Goal: Task Accomplishment & Management: Use online tool/utility

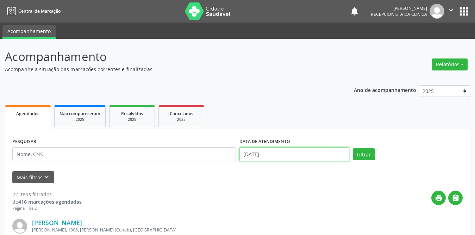
click at [266, 152] on input "[DATE]" at bounding box center [294, 154] width 110 height 14
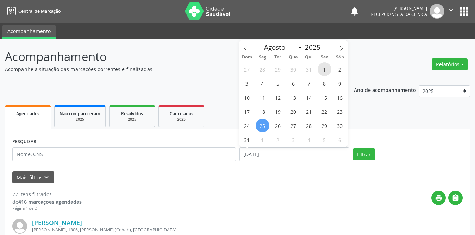
click at [322, 67] on span "1" at bounding box center [324, 69] width 14 height 14
type input "[DATE]"
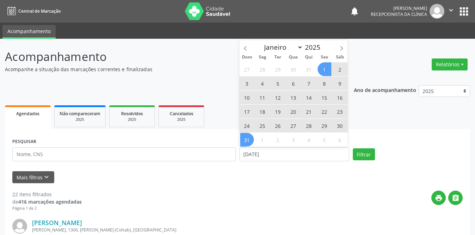
click at [246, 138] on span "31" at bounding box center [247, 140] width 14 height 14
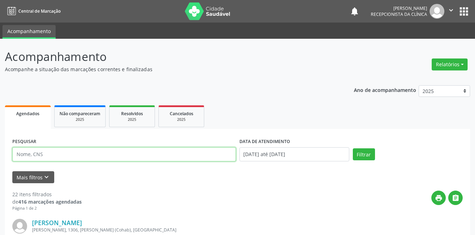
click at [101, 151] on input "text" at bounding box center [123, 154] width 223 height 14
type input "gilvanete"
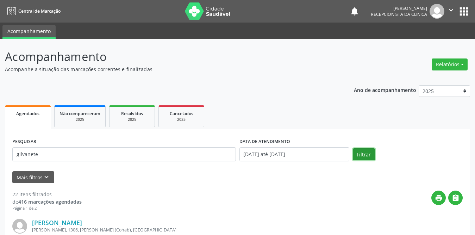
click at [364, 153] on button "Filtrar" at bounding box center [364, 154] width 22 height 12
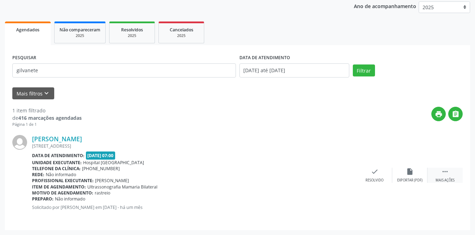
click at [449, 172] on div " Mais ações" at bounding box center [444, 175] width 35 height 15
click at [338, 171] on icon "print" at bounding box center [339, 172] width 8 height 8
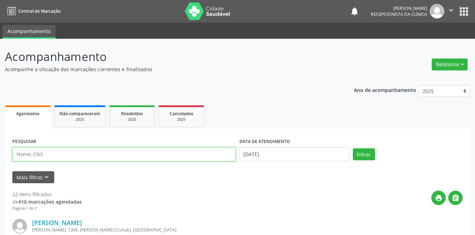
click at [118, 151] on input "text" at bounding box center [123, 154] width 223 height 14
type input "gilvanete"
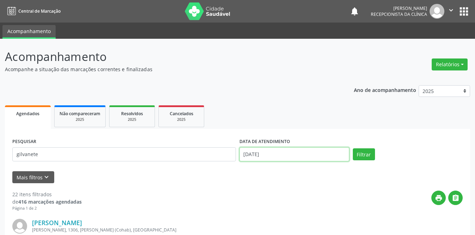
click at [263, 152] on input "[DATE]" at bounding box center [294, 154] width 110 height 14
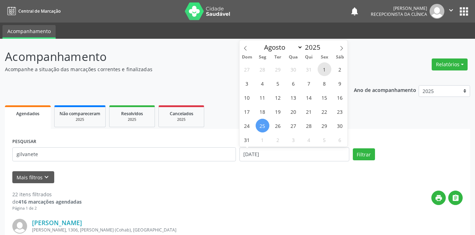
click at [321, 67] on span "1" at bounding box center [324, 69] width 14 height 14
type input "[DATE]"
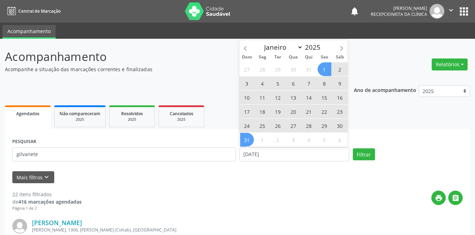
click at [246, 141] on span "31" at bounding box center [247, 140] width 14 height 14
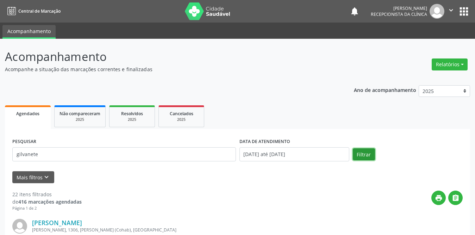
click at [358, 154] on button "Filtrar" at bounding box center [364, 154] width 22 height 12
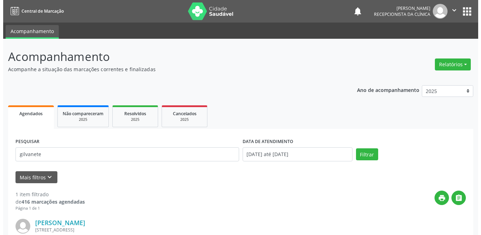
scroll to position [84, 0]
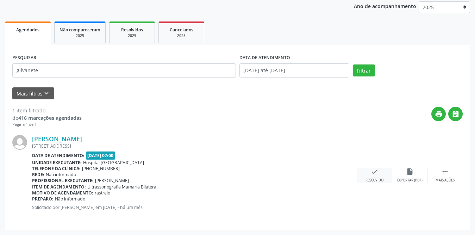
click at [372, 172] on icon "check" at bounding box center [375, 172] width 8 height 8
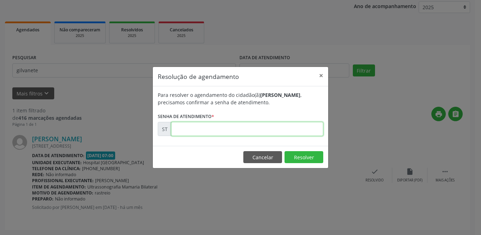
click at [248, 130] on input "text" at bounding box center [247, 129] width 152 height 14
type input "00011020"
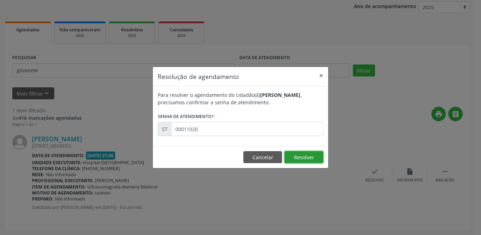
click at [306, 158] on button "Resolver" at bounding box center [303, 157] width 39 height 12
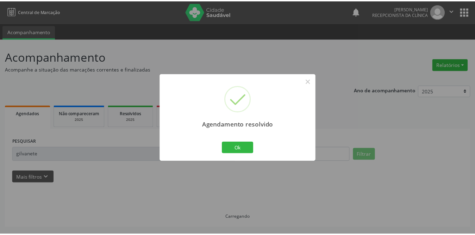
scroll to position [0, 0]
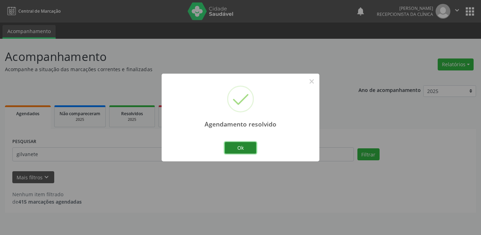
click at [231, 148] on button "Ok" at bounding box center [241, 148] width 32 height 12
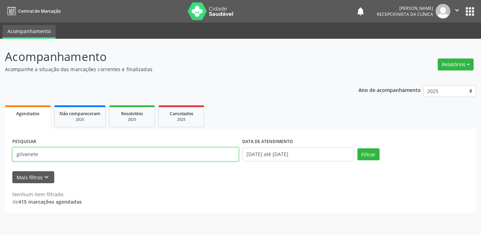
drag, startPoint x: 111, startPoint y: 158, endPoint x: 0, endPoint y: 155, distance: 110.9
click at [0, 155] on div "Acompanhamento Acompanhe a situação das marcações correntes e finalizadas Relat…" at bounding box center [240, 137] width 481 height 196
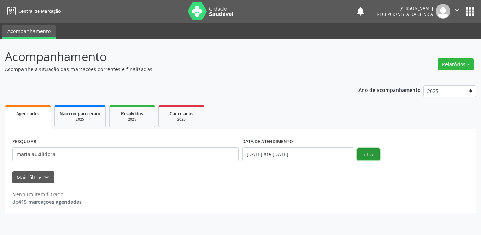
click at [369, 150] on button "Filtrar" at bounding box center [368, 154] width 22 height 12
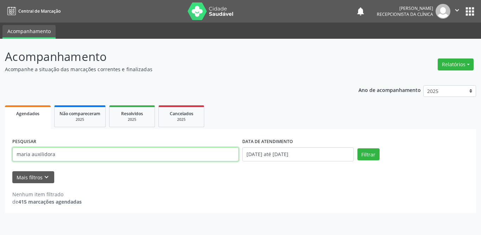
click at [136, 154] on input "maria auxilidora" at bounding box center [125, 154] width 226 height 14
type input "[PERSON_NAME]"
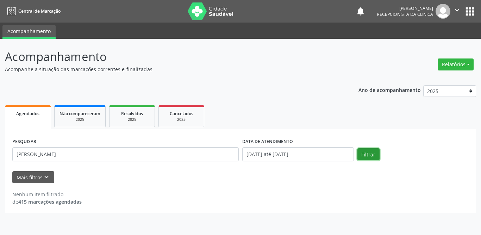
click at [360, 159] on button "Filtrar" at bounding box center [368, 154] width 22 height 12
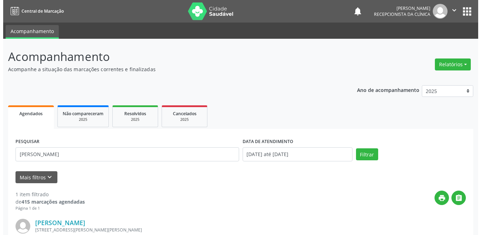
scroll to position [70, 0]
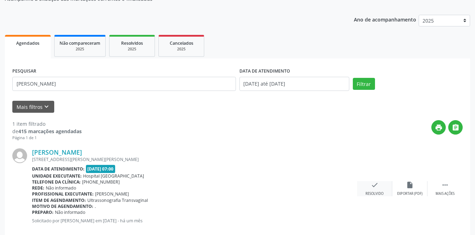
click at [371, 188] on icon "check" at bounding box center [375, 185] width 8 height 8
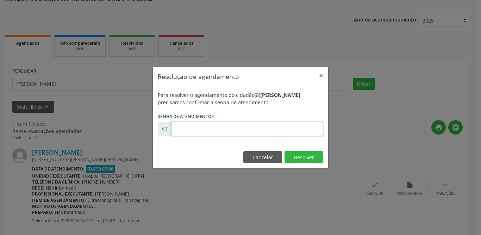
click at [211, 128] on input "text" at bounding box center [247, 129] width 152 height 14
type input "00012403"
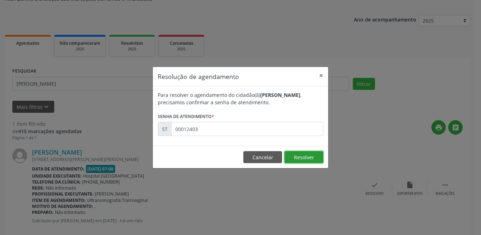
click at [307, 154] on button "Resolver" at bounding box center [303, 157] width 39 height 12
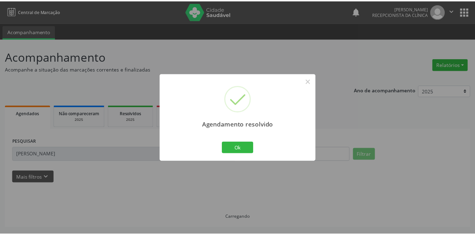
scroll to position [0, 0]
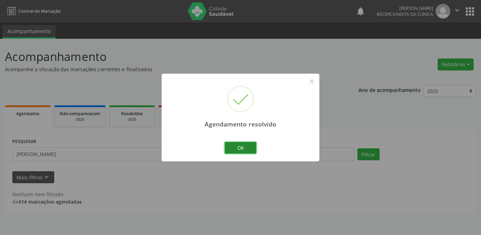
click at [251, 148] on button "Ok" at bounding box center [241, 148] width 32 height 12
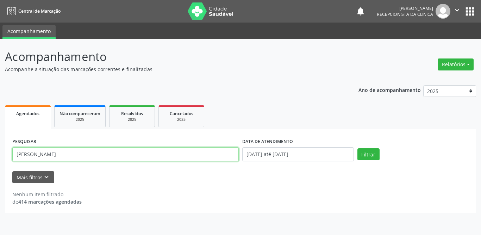
drag, startPoint x: 95, startPoint y: 152, endPoint x: 6, endPoint y: 156, distance: 88.4
click at [1, 156] on div "Acompanhamento Acompanhe a situação das marcações correntes e finalizadas Relat…" at bounding box center [240, 137] width 481 height 196
type input "aline gi"
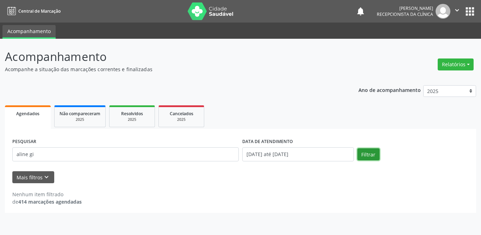
click at [370, 151] on button "Filtrar" at bounding box center [368, 154] width 22 height 12
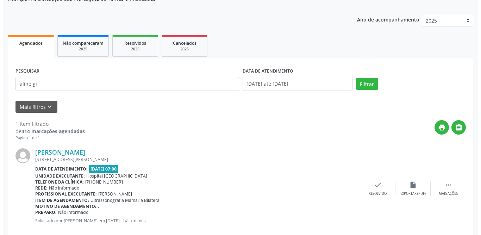
scroll to position [84, 0]
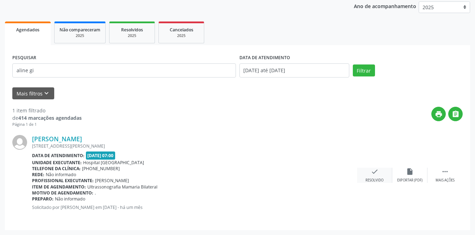
click at [372, 170] on icon "check" at bounding box center [375, 172] width 8 height 8
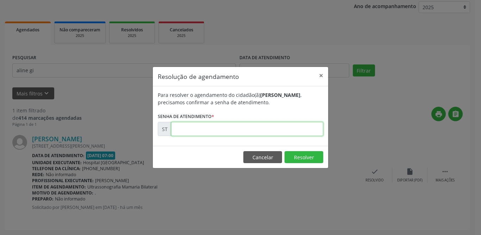
click at [215, 127] on input "text" at bounding box center [247, 129] width 152 height 14
type input "00012324"
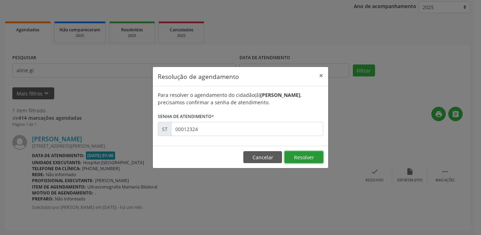
click at [310, 155] on button "Resolver" at bounding box center [303, 157] width 39 height 12
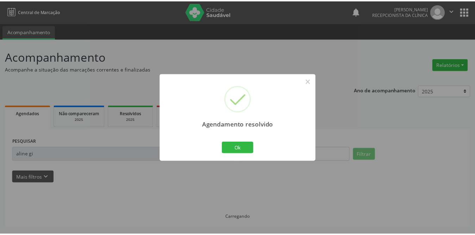
scroll to position [0, 0]
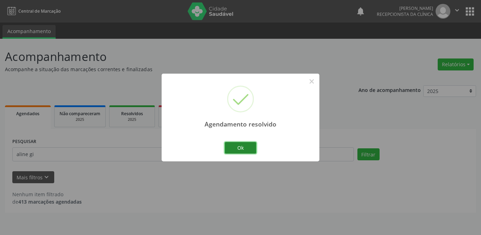
click at [233, 146] on button "Ok" at bounding box center [241, 148] width 32 height 12
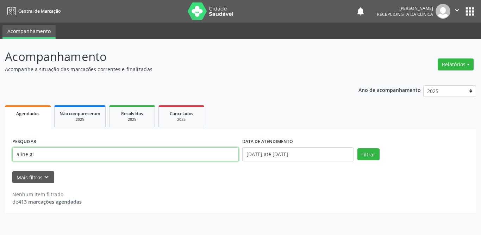
drag, startPoint x: 83, startPoint y: 153, endPoint x: 0, endPoint y: 153, distance: 83.4
click at [0, 153] on div "Acompanhamento Acompanhe a situação das marcações correntes e finalizadas Relat…" at bounding box center [240, 137] width 481 height 196
type input "veralucia"
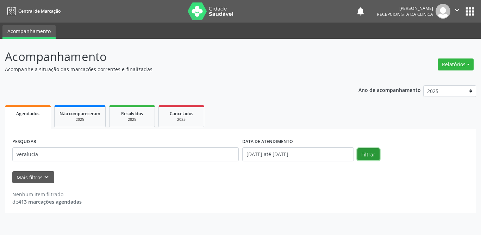
click at [362, 158] on button "Filtrar" at bounding box center [368, 154] width 22 height 12
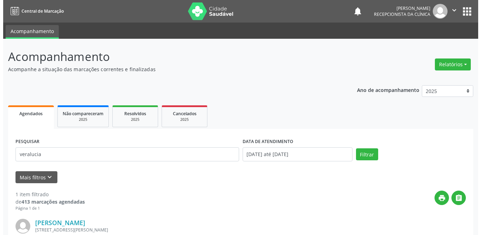
scroll to position [70, 0]
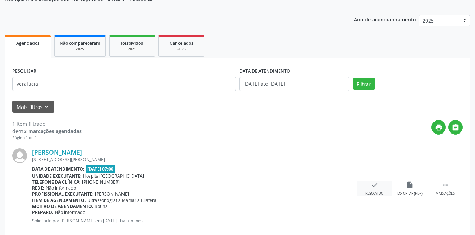
click at [374, 190] on div "check Resolvido" at bounding box center [374, 188] width 35 height 15
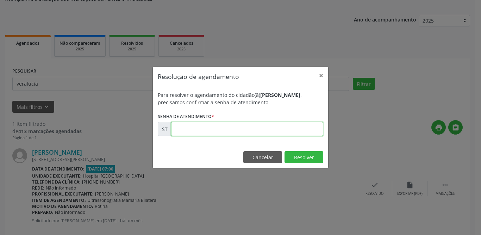
click at [220, 130] on input "text" at bounding box center [247, 129] width 152 height 14
type input "00012194"
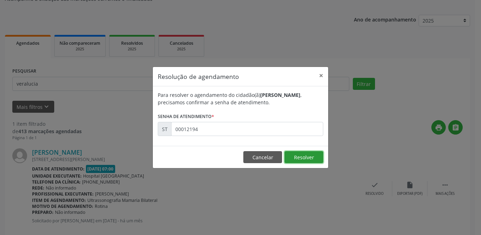
click at [297, 157] on button "Resolver" at bounding box center [303, 157] width 39 height 12
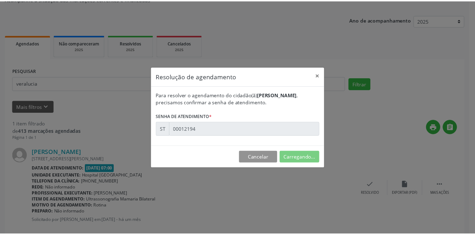
scroll to position [0, 0]
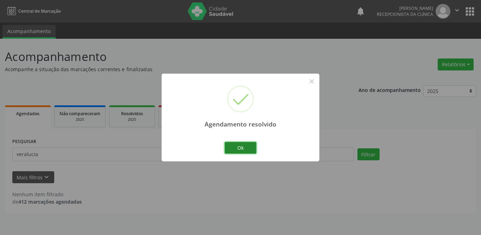
click at [236, 150] on button "Ok" at bounding box center [241, 148] width 32 height 12
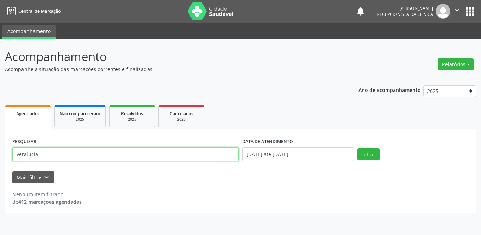
drag, startPoint x: 32, startPoint y: 157, endPoint x: 0, endPoint y: 160, distance: 32.6
click at [0, 160] on div "Acompanhamento Acompanhe a situação das marcações correntes e finalizadas Relat…" at bounding box center [240, 137] width 481 height 196
type input "manoel ar"
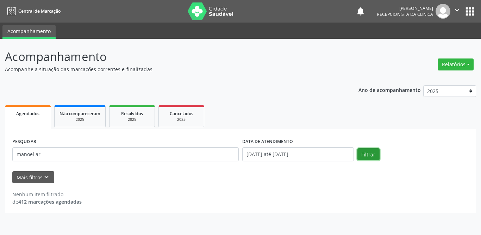
click at [370, 152] on button "Filtrar" at bounding box center [368, 154] width 22 height 12
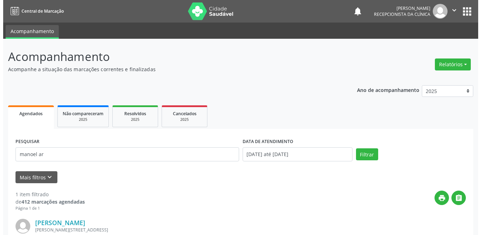
scroll to position [84, 0]
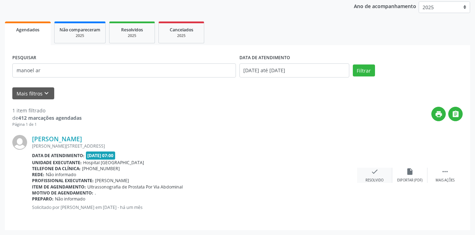
click at [374, 175] on icon "check" at bounding box center [375, 172] width 8 height 8
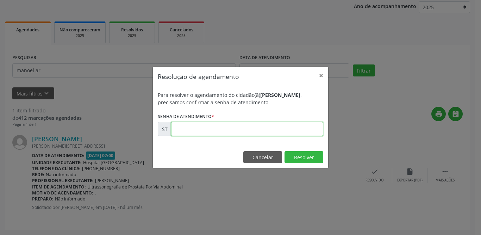
click at [234, 132] on input "text" at bounding box center [247, 129] width 152 height 14
type input "00012162"
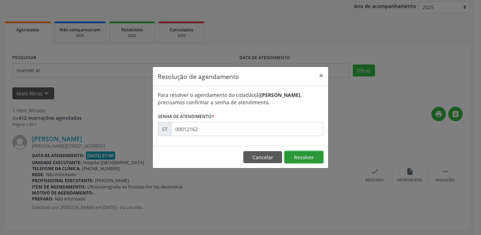
click at [294, 155] on button "Resolver" at bounding box center [303, 157] width 39 height 12
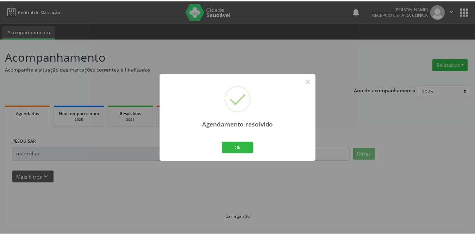
scroll to position [0, 0]
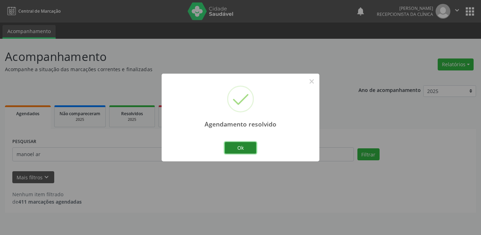
click at [233, 144] on button "Ok" at bounding box center [241, 148] width 32 height 12
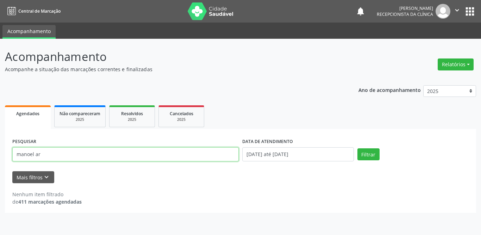
drag, startPoint x: 75, startPoint y: 156, endPoint x: 0, endPoint y: 158, distance: 74.6
click at [0, 158] on div "Acompanhamento Acompanhe a situação das marcações correntes e finalizadas Relat…" at bounding box center [240, 137] width 481 height 196
type input "eneide b"
click at [357, 148] on button "Filtrar" at bounding box center [368, 154] width 22 height 12
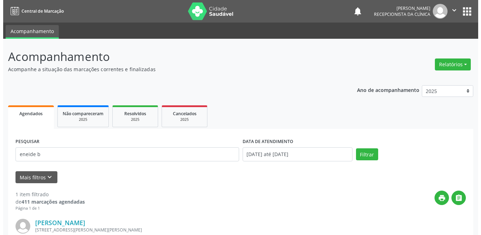
scroll to position [70, 0]
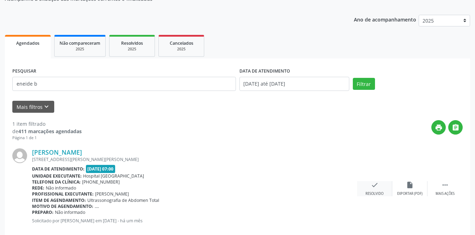
click at [377, 187] on icon "check" at bounding box center [375, 185] width 8 height 8
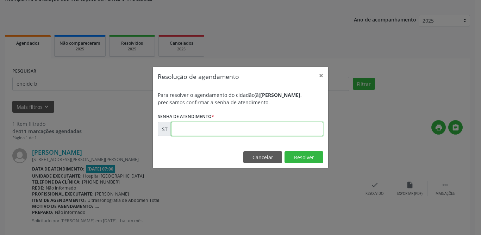
click at [222, 128] on input "text" at bounding box center [247, 129] width 152 height 14
type input "00011924"
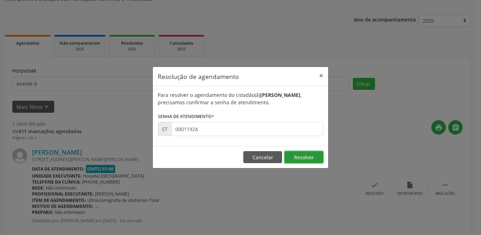
click at [298, 156] on button "Resolver" at bounding box center [303, 157] width 39 height 12
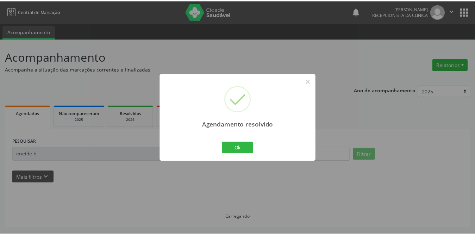
scroll to position [0, 0]
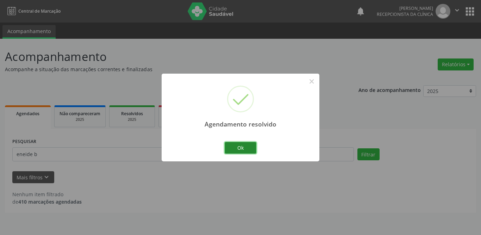
click at [242, 149] on button "Ok" at bounding box center [241, 148] width 32 height 12
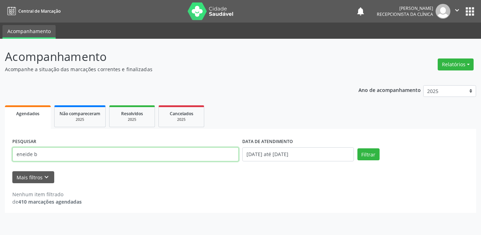
drag, startPoint x: 50, startPoint y: 150, endPoint x: 53, endPoint y: 154, distance: 5.5
click at [51, 151] on input "eneide b" at bounding box center [125, 154] width 226 height 14
drag, startPoint x: 54, startPoint y: 154, endPoint x: 0, endPoint y: 159, distance: 54.0
click at [0, 159] on div "Acompanhamento Acompanhe a situação das marcações correntes e finalizadas Relat…" at bounding box center [240, 137] width 481 height 196
type input "[PERSON_NAME]"
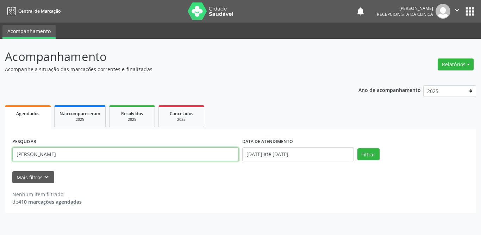
click at [357, 148] on button "Filtrar" at bounding box center [368, 154] width 22 height 12
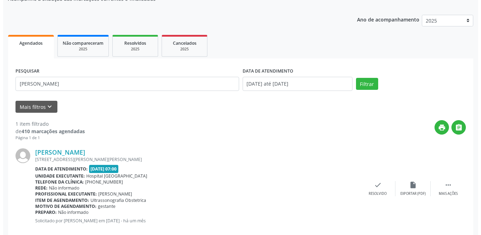
scroll to position [84, 0]
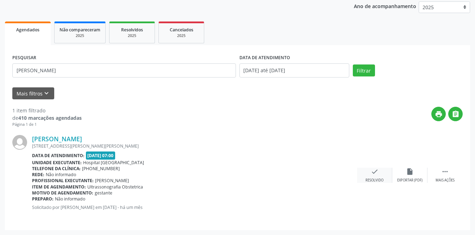
click at [375, 171] on icon "check" at bounding box center [375, 172] width 8 height 8
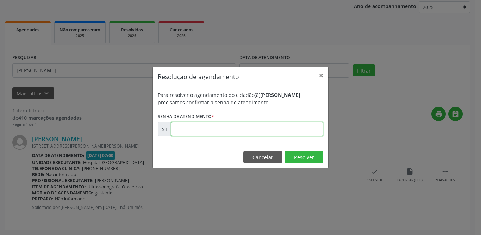
click at [217, 126] on input "text" at bounding box center [247, 129] width 152 height 14
type input "0"
type input "00011730"
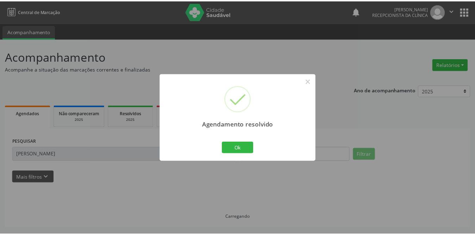
scroll to position [0, 0]
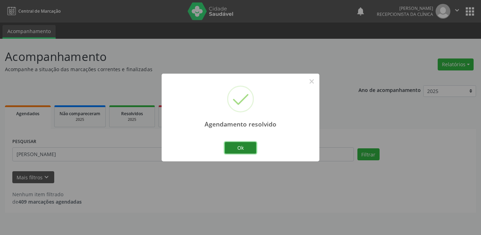
click at [239, 146] on button "Ok" at bounding box center [241, 148] width 32 height 12
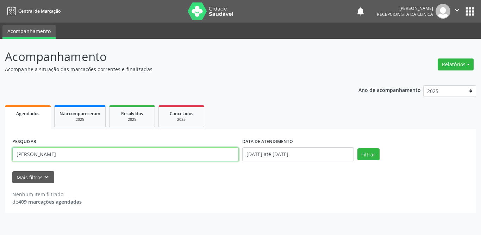
drag, startPoint x: 103, startPoint y: 154, endPoint x: 0, endPoint y: 157, distance: 103.2
click at [0, 157] on div "Acompanhamento Acompanhe a situação das marcações correntes e finalizadas Relat…" at bounding box center [240, 137] width 481 height 196
type input "[PERSON_NAME]"
click at [357, 148] on button "Filtrar" at bounding box center [368, 154] width 22 height 12
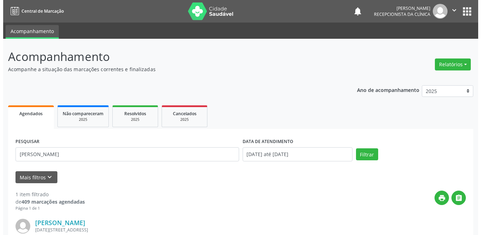
scroll to position [70, 0]
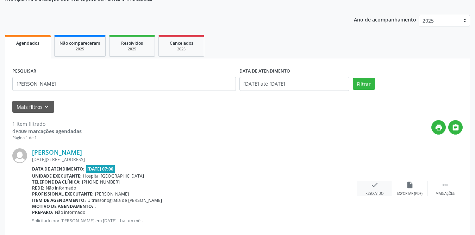
click at [370, 185] on div "check Resolvido" at bounding box center [374, 188] width 35 height 15
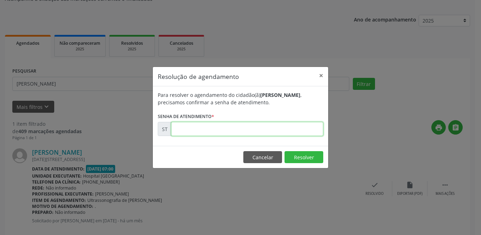
click at [194, 128] on input "text" at bounding box center [247, 129] width 152 height 14
type input "00011851"
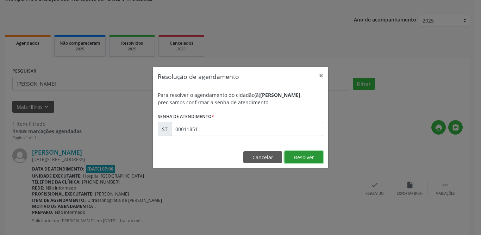
click at [313, 156] on button "Resolver" at bounding box center [303, 157] width 39 height 12
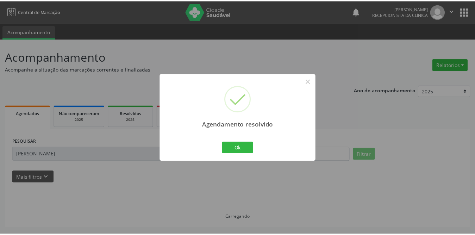
scroll to position [0, 0]
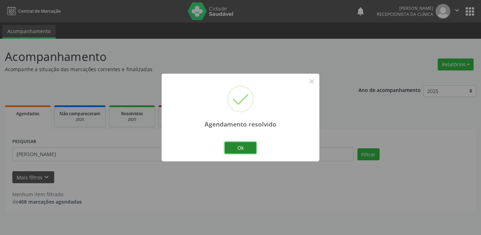
click at [239, 151] on button "Ok" at bounding box center [241, 148] width 32 height 12
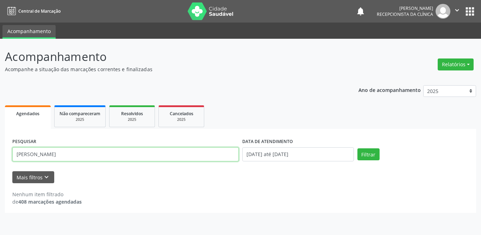
drag, startPoint x: 98, startPoint y: 152, endPoint x: 0, endPoint y: 163, distance: 98.8
click at [0, 163] on div "Acompanhamento Acompanhe a situação das marcações correntes e finalizadas Relat…" at bounding box center [240, 137] width 481 height 196
type input "[PERSON_NAME]"
click at [357, 148] on button "Filtrar" at bounding box center [368, 154] width 22 height 12
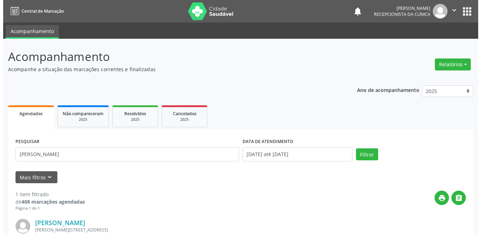
scroll to position [84, 0]
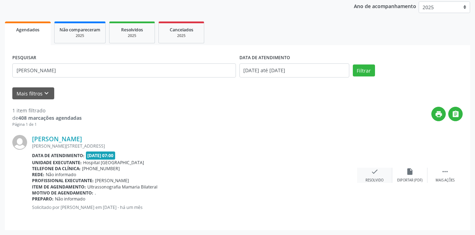
click at [374, 178] on div "Resolvido" at bounding box center [374, 180] width 18 height 5
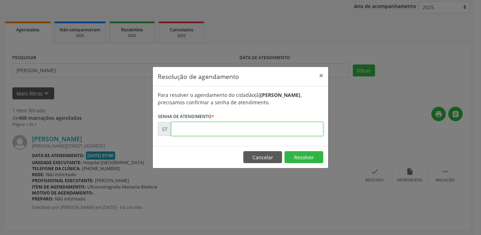
click at [201, 127] on input "text" at bounding box center [247, 129] width 152 height 14
type input "00011469"
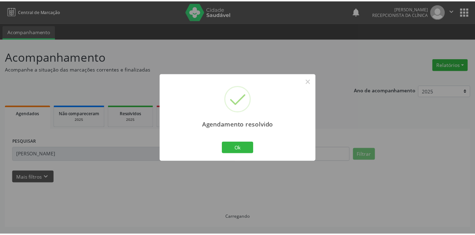
scroll to position [0, 0]
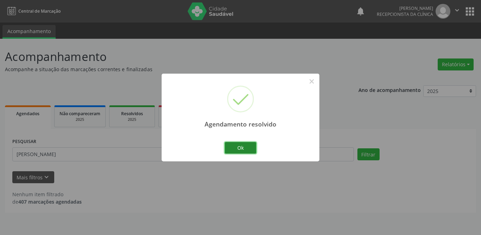
click at [232, 142] on button "Ok" at bounding box center [241, 148] width 32 height 12
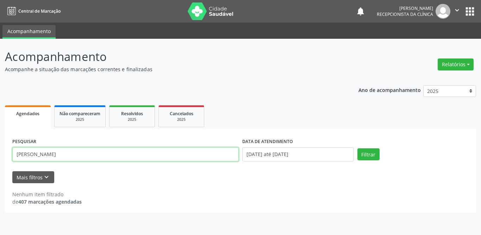
drag, startPoint x: 101, startPoint y: 152, endPoint x: 0, endPoint y: 153, distance: 101.4
click at [0, 153] on div "Acompanhamento Acompanhe a situação das marcações correntes e finalizadas Relat…" at bounding box center [240, 137] width 481 height 196
type input "[PERSON_NAME]"
click at [357, 148] on button "Filtrar" at bounding box center [368, 154] width 22 height 12
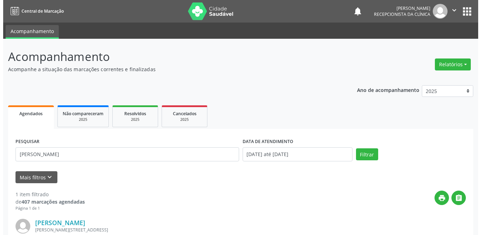
scroll to position [70, 0]
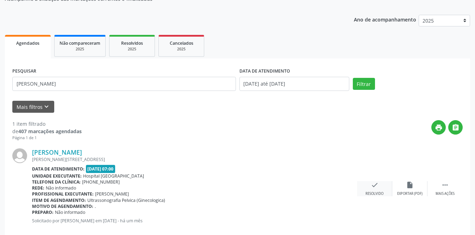
click at [377, 183] on icon "check" at bounding box center [375, 185] width 8 height 8
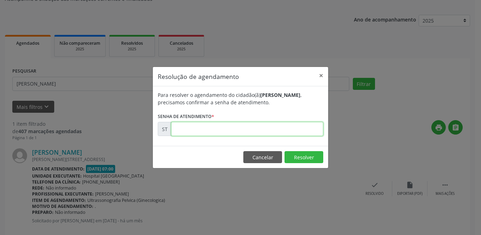
click at [228, 128] on input "text" at bounding box center [247, 129] width 152 height 14
type input "00011465"
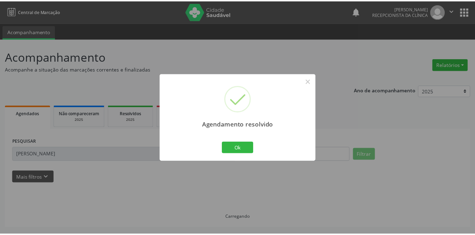
scroll to position [0, 0]
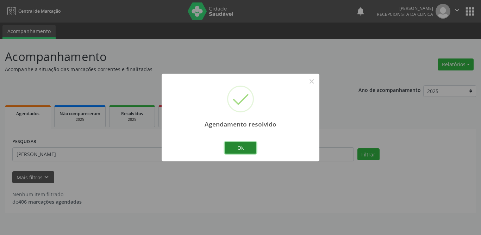
click at [247, 142] on button "Ok" at bounding box center [241, 148] width 32 height 12
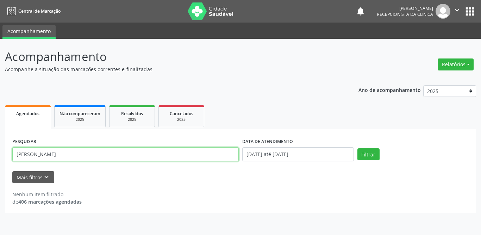
drag, startPoint x: 70, startPoint y: 154, endPoint x: 0, endPoint y: 150, distance: 69.8
click at [0, 150] on div "Acompanhamento Acompanhe a situação das marcações correntes e finalizadas Relat…" at bounding box center [240, 137] width 481 height 196
click at [55, 152] on input "text" at bounding box center [125, 154] width 226 height 14
paste input "[PERSON_NAME]"
type input "[PERSON_NAME]"
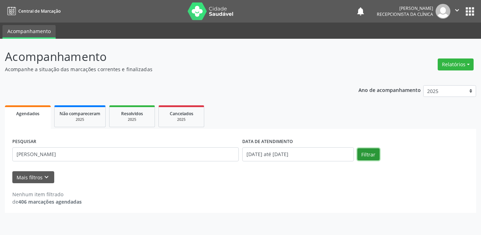
click at [370, 154] on button "Filtrar" at bounding box center [368, 154] width 22 height 12
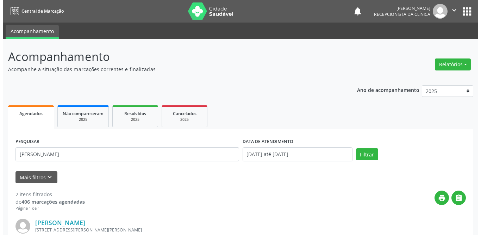
scroll to position [176, 0]
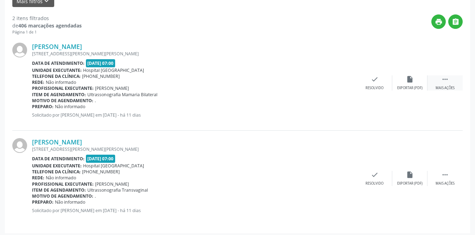
click at [445, 80] on icon "" at bounding box center [445, 79] width 8 height 8
click at [340, 80] on icon "print" at bounding box center [339, 79] width 8 height 8
click at [443, 176] on icon "" at bounding box center [445, 175] width 8 height 8
click at [339, 172] on icon "print" at bounding box center [339, 175] width 8 height 8
click at [269, 80] on icon "check" at bounding box center [269, 79] width 8 height 8
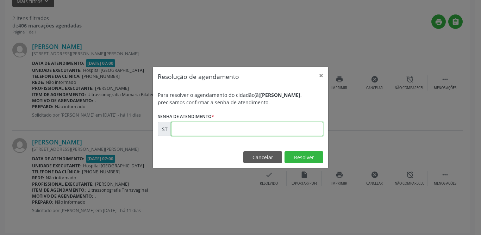
click at [238, 130] on input "text" at bounding box center [247, 129] width 152 height 14
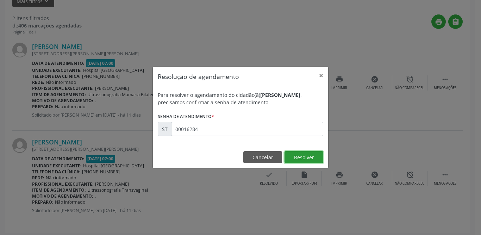
click at [316, 155] on button "Resolver" at bounding box center [303, 157] width 39 height 12
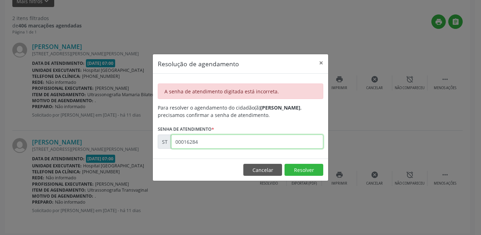
click at [226, 141] on input "00016284" at bounding box center [247, 141] width 152 height 14
type input "00016281"
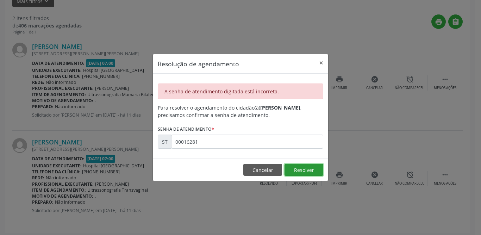
click at [303, 166] on button "Resolver" at bounding box center [303, 170] width 39 height 12
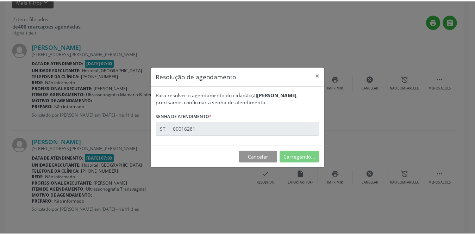
scroll to position [0, 0]
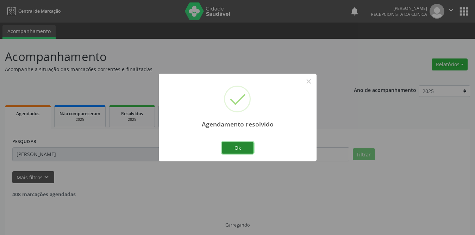
click at [245, 149] on button "Ok" at bounding box center [238, 148] width 32 height 12
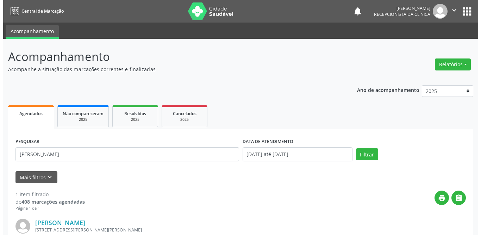
scroll to position [84, 0]
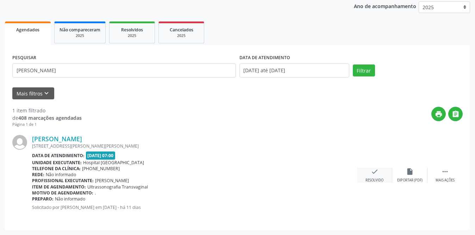
click at [378, 173] on div "check Resolvido" at bounding box center [374, 175] width 35 height 15
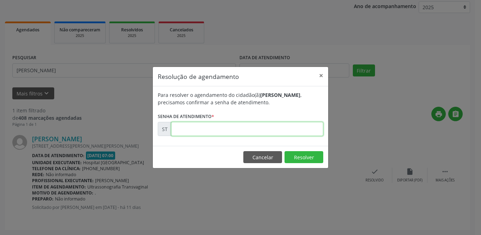
click at [244, 132] on input "text" at bounding box center [247, 129] width 152 height 14
type input "00016284"
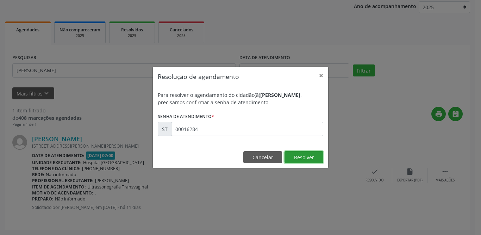
click at [317, 156] on button "Resolver" at bounding box center [303, 157] width 39 height 12
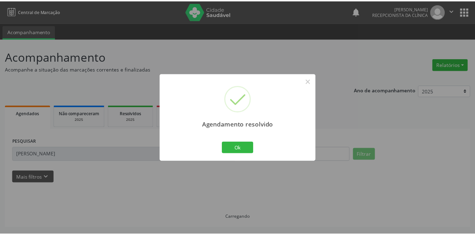
scroll to position [0, 0]
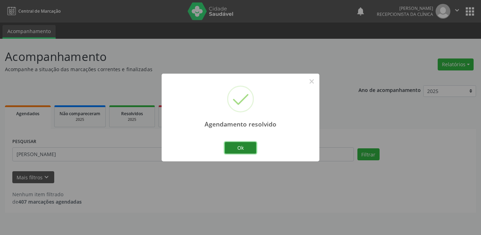
click at [240, 147] on button "Ok" at bounding box center [241, 148] width 32 height 12
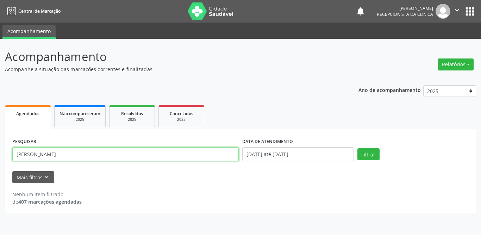
drag, startPoint x: 130, startPoint y: 155, endPoint x: 0, endPoint y: 154, distance: 130.2
click at [0, 154] on div "Acompanhamento Acompanhe a situação das marcações correntes e finalizadas Relat…" at bounding box center [240, 137] width 481 height 196
type input "[PERSON_NAME]"
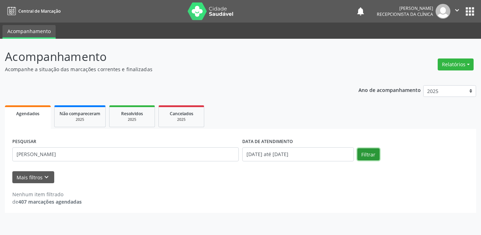
click at [366, 154] on button "Filtrar" at bounding box center [368, 154] width 22 height 12
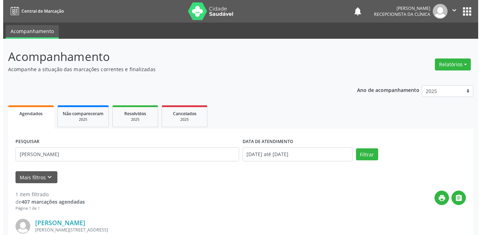
scroll to position [84, 0]
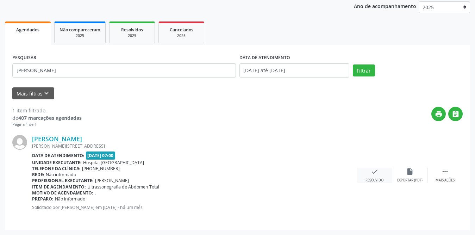
click at [368, 173] on div "check Resolvido" at bounding box center [374, 175] width 35 height 15
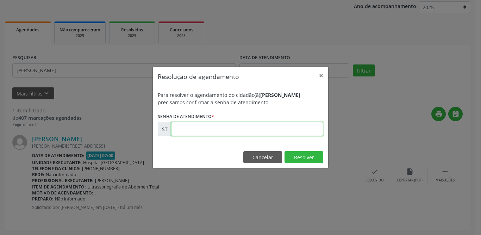
click at [232, 131] on input "text" at bounding box center [247, 129] width 152 height 14
type input "00013818"
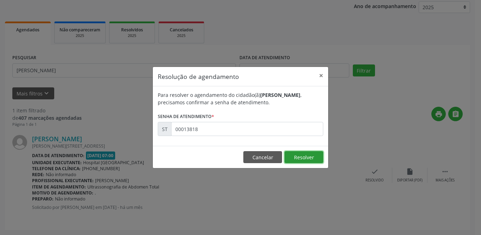
click at [299, 155] on button "Resolver" at bounding box center [303, 157] width 39 height 12
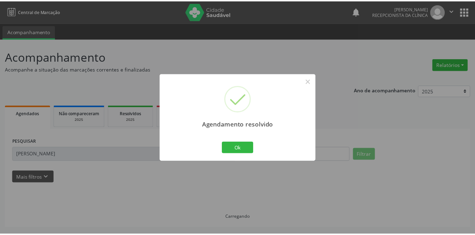
scroll to position [0, 0]
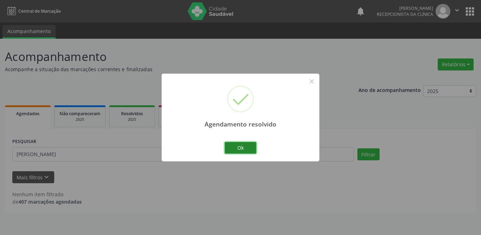
click at [249, 146] on button "Ok" at bounding box center [241, 148] width 32 height 12
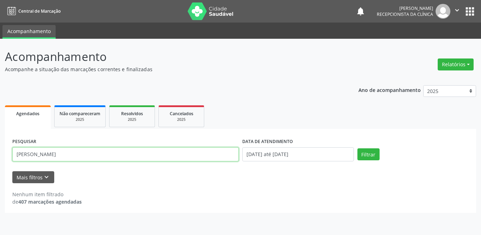
drag, startPoint x: 56, startPoint y: 155, endPoint x: 0, endPoint y: 143, distance: 57.5
click at [0, 143] on div "Acompanhamento Acompanhe a situação das marcações correntes e finalizadas Relat…" at bounding box center [240, 137] width 481 height 196
type input "cicera dias"
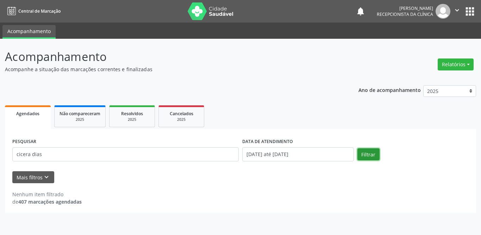
click at [363, 154] on button "Filtrar" at bounding box center [368, 154] width 22 height 12
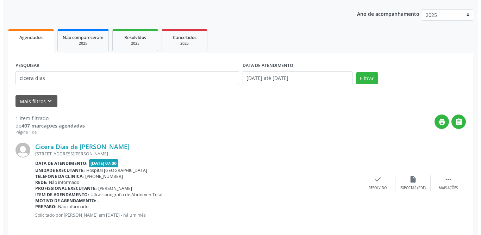
scroll to position [84, 0]
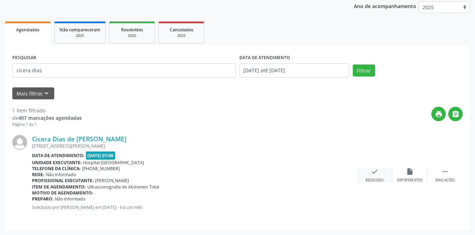
click at [373, 173] on icon "check" at bounding box center [375, 172] width 8 height 8
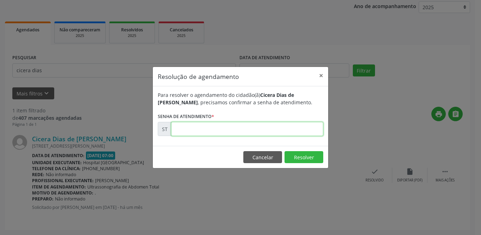
click at [204, 131] on input "text" at bounding box center [247, 129] width 152 height 14
type input "00013873"
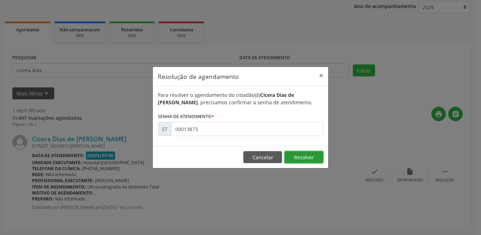
click at [310, 154] on button "Resolver" at bounding box center [303, 157] width 39 height 12
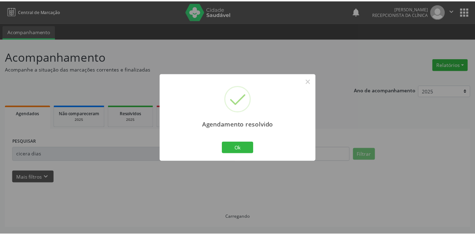
scroll to position [0, 0]
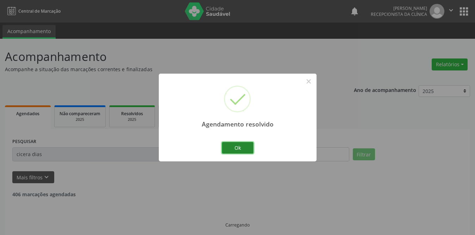
click at [241, 145] on button "Ok" at bounding box center [238, 148] width 32 height 12
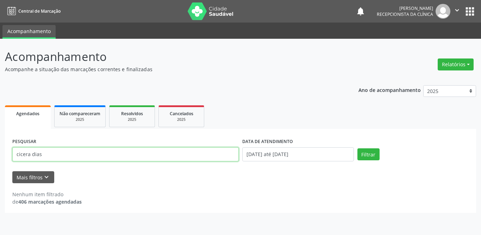
drag, startPoint x: 103, startPoint y: 151, endPoint x: 0, endPoint y: 154, distance: 103.2
click at [0, 154] on div "Acompanhamento Acompanhe a situação das marcações correntes e finalizadas Relat…" at bounding box center [240, 137] width 481 height 196
click at [43, 151] on input "text" at bounding box center [125, 154] width 226 height 14
type input "[PERSON_NAME]"
click at [357, 148] on button "Filtrar" at bounding box center [368, 154] width 22 height 12
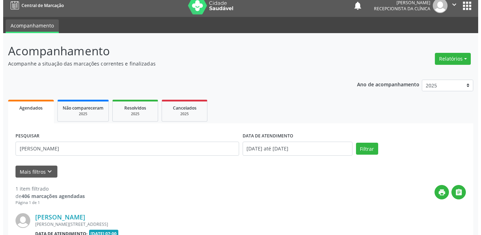
scroll to position [84, 0]
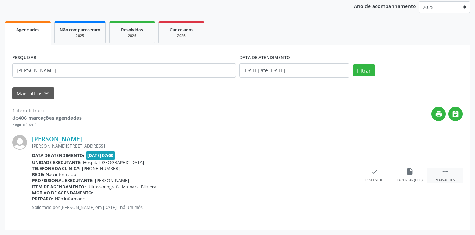
click at [444, 173] on icon "" at bounding box center [445, 172] width 8 height 8
click at [333, 173] on div "print Imprimir" at bounding box center [339, 175] width 35 height 15
click at [263, 171] on div "check Resolvido" at bounding box center [268, 175] width 35 height 15
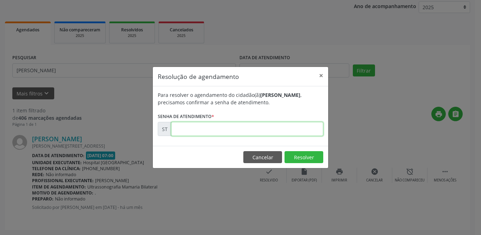
click at [247, 130] on input "text" at bounding box center [247, 129] width 152 height 14
type input "00010963"
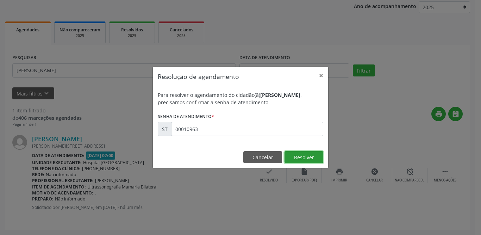
click at [299, 156] on button "Resolver" at bounding box center [303, 157] width 39 height 12
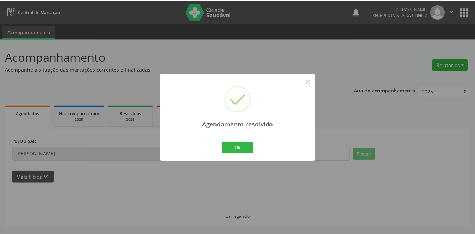
scroll to position [0, 0]
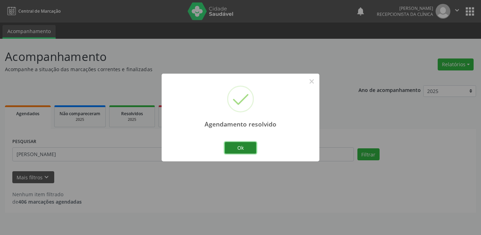
click at [244, 151] on button "Ok" at bounding box center [241, 148] width 32 height 12
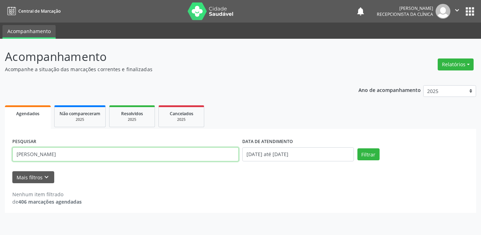
drag, startPoint x: 124, startPoint y: 155, endPoint x: 0, endPoint y: 159, distance: 123.6
click at [0, 159] on div "Acompanhamento Acompanhe a situação das marcações correntes e finalizadas Relat…" at bounding box center [240, 137] width 481 height 196
type input "[PERSON_NAME]"
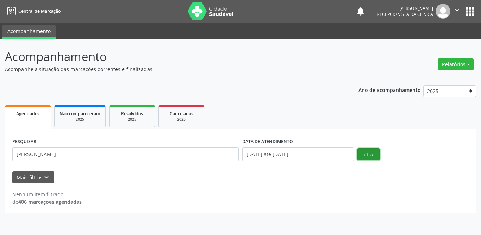
click at [368, 153] on button "Filtrar" at bounding box center [368, 154] width 22 height 12
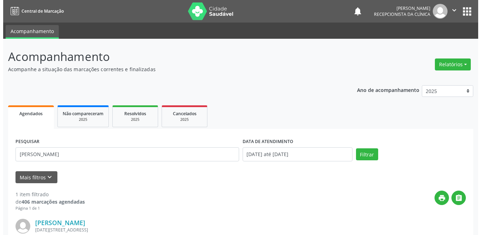
scroll to position [84, 0]
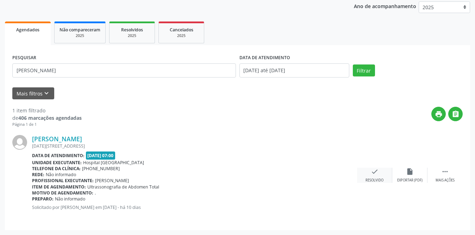
click at [371, 170] on icon "check" at bounding box center [375, 172] width 8 height 8
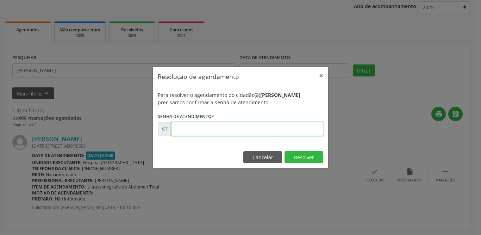
click at [197, 132] on input "text" at bounding box center [247, 129] width 152 height 14
click at [197, 128] on input "text" at bounding box center [247, 129] width 152 height 14
type input "00016396"
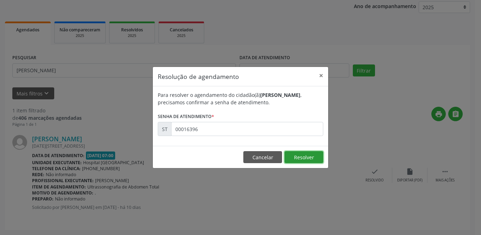
click at [304, 158] on button "Resolver" at bounding box center [303, 157] width 39 height 12
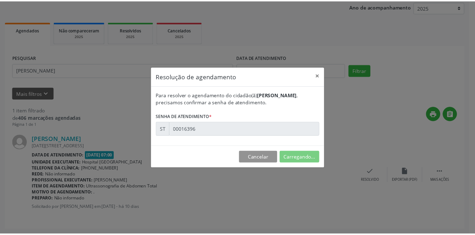
scroll to position [0, 0]
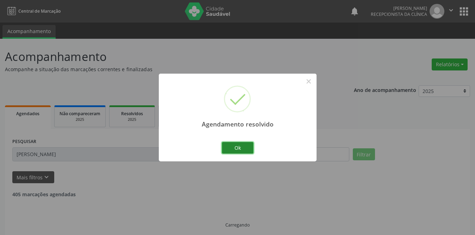
click at [239, 150] on button "Ok" at bounding box center [238, 148] width 32 height 12
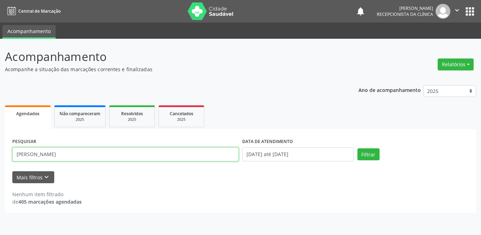
drag, startPoint x: 114, startPoint y: 155, endPoint x: 0, endPoint y: 156, distance: 114.0
click at [0, 156] on div "Acompanhamento Acompanhe a situação das marcações correntes e finalizadas Relat…" at bounding box center [240, 137] width 481 height 196
type input "vanilson"
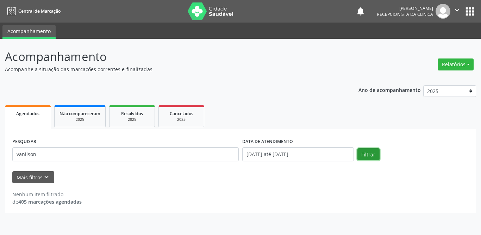
click at [365, 152] on button "Filtrar" at bounding box center [368, 154] width 22 height 12
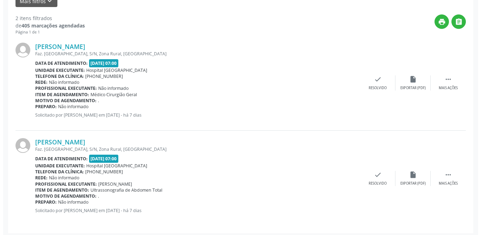
scroll to position [179, 0]
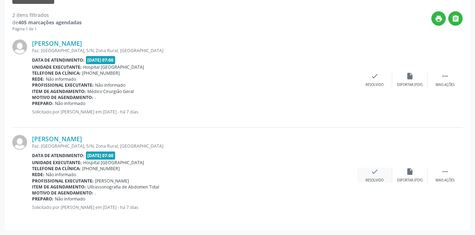
click at [375, 170] on icon "check" at bounding box center [375, 172] width 8 height 8
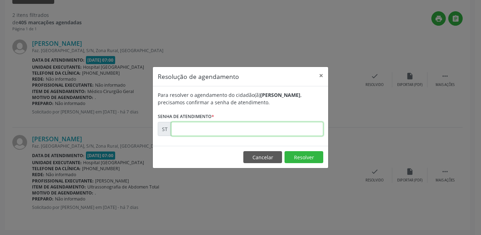
click at [232, 132] on input "text" at bounding box center [247, 129] width 152 height 14
type input "00016496"
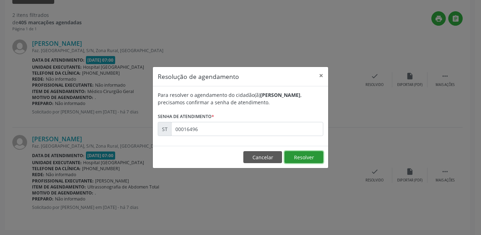
click at [307, 156] on button "Resolver" at bounding box center [303, 157] width 39 height 12
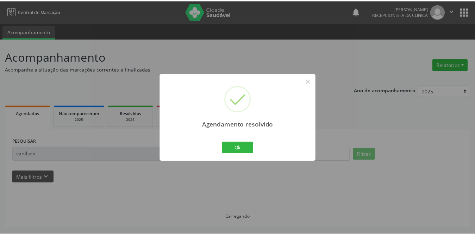
scroll to position [0, 0]
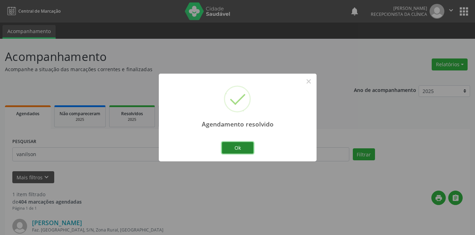
click at [239, 150] on button "Ok" at bounding box center [238, 148] width 32 height 12
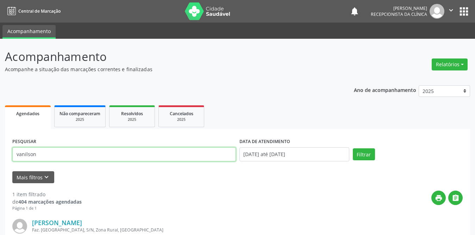
drag, startPoint x: 107, startPoint y: 152, endPoint x: 0, endPoint y: 167, distance: 107.7
click at [0, 167] on div "Acompanhamento Acompanhe a situação das marcações correntes e finalizadas Relat…" at bounding box center [237, 179] width 475 height 280
type input "[PERSON_NAME] aparecida de s"
click at [353, 148] on button "Filtrar" at bounding box center [364, 154] width 22 height 12
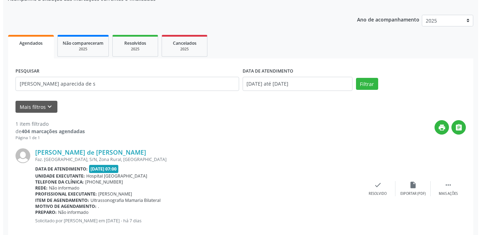
scroll to position [84, 0]
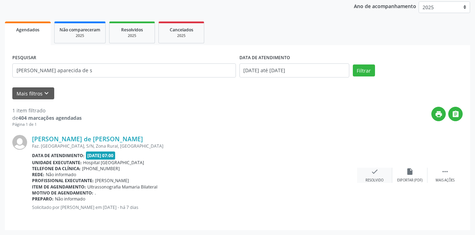
click at [374, 175] on icon "check" at bounding box center [375, 172] width 8 height 8
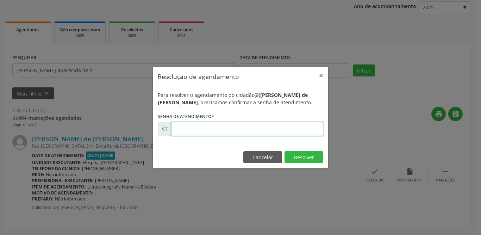
click at [194, 129] on input "text" at bounding box center [247, 129] width 152 height 14
type input "00016482"
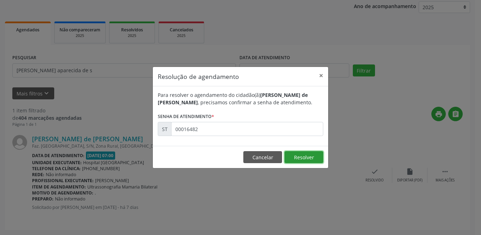
click at [300, 155] on button "Resolver" at bounding box center [303, 157] width 39 height 12
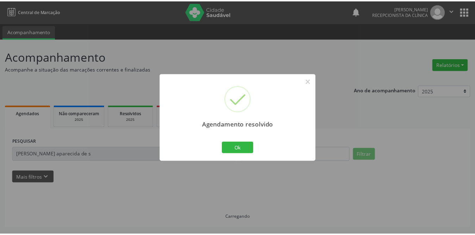
scroll to position [0, 0]
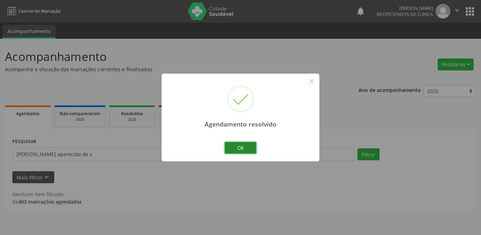
click at [235, 148] on button "Ok" at bounding box center [241, 148] width 32 height 12
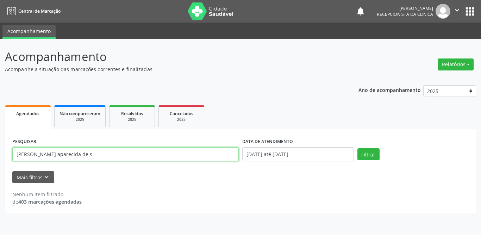
drag, startPoint x: 142, startPoint y: 154, endPoint x: 0, endPoint y: 150, distance: 141.9
click at [0, 150] on div "Acompanhamento Acompanhe a situação das marcações correntes e finalizadas Relat…" at bounding box center [240, 137] width 481 height 196
type input "[PERSON_NAME] con"
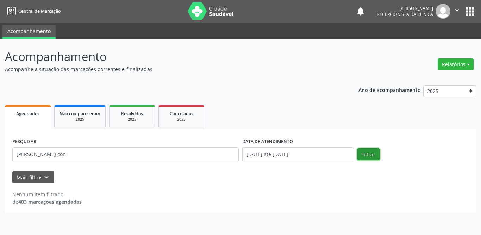
click at [368, 154] on button "Filtrar" at bounding box center [368, 154] width 22 height 12
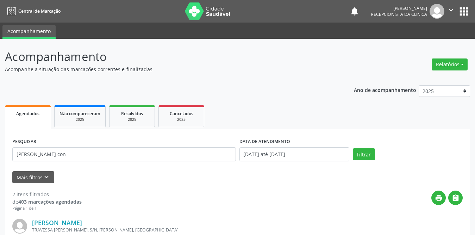
click at [284, 191] on div "print " at bounding box center [272, 200] width 381 height 21
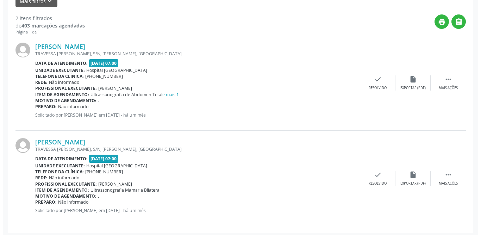
scroll to position [179, 0]
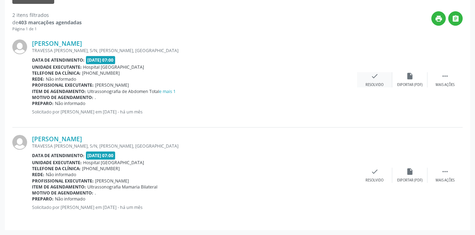
click at [374, 81] on div "check Resolvido" at bounding box center [374, 79] width 35 height 15
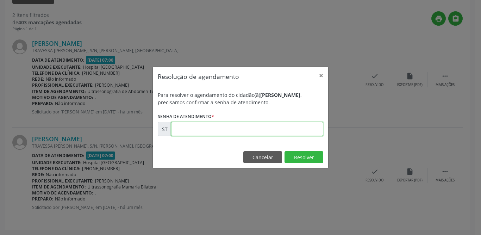
click at [245, 128] on input "text" at bounding box center [247, 129] width 152 height 14
type input "00013783"
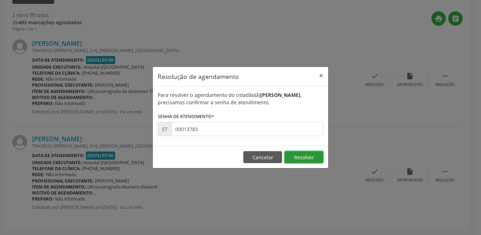
click at [316, 155] on button "Resolver" at bounding box center [303, 157] width 39 height 12
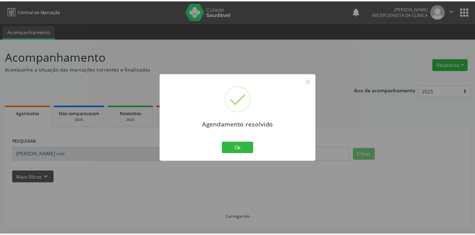
scroll to position [0, 0]
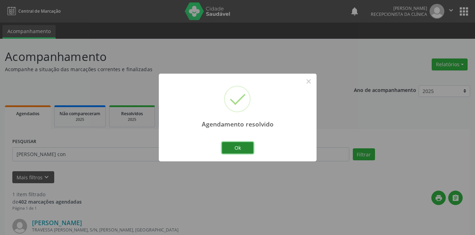
click at [230, 151] on button "Ok" at bounding box center [238, 148] width 32 height 12
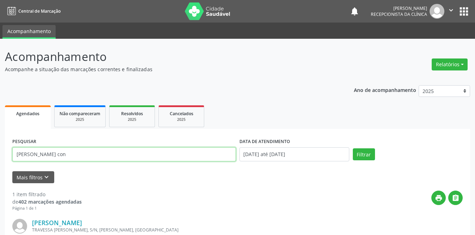
drag, startPoint x: 146, startPoint y: 158, endPoint x: 4, endPoint y: 156, distance: 142.9
click at [4, 156] on div "Acompanhamento Acompanhe a situação das marcações correntes e finalizadas Relat…" at bounding box center [237, 179] width 475 height 280
type input "givanilda"
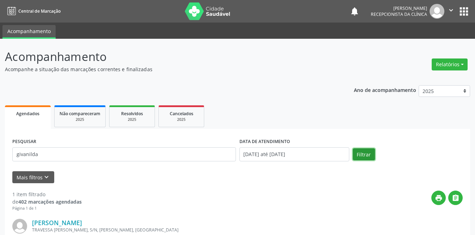
click at [359, 154] on button "Filtrar" at bounding box center [364, 154] width 22 height 12
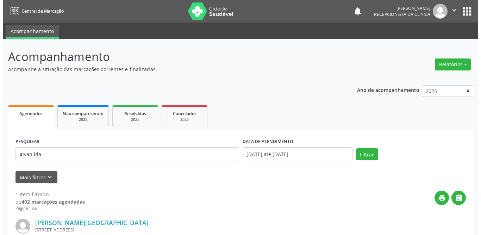
scroll to position [84, 0]
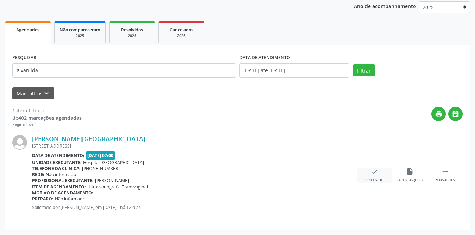
click at [378, 173] on icon "check" at bounding box center [375, 172] width 8 height 8
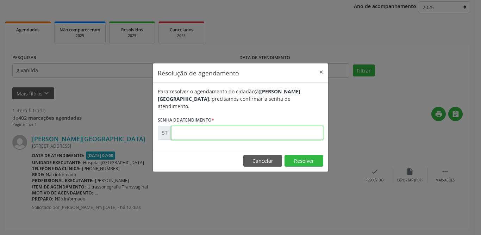
click at [179, 128] on input "text" at bounding box center [247, 133] width 152 height 14
type input "00016095"
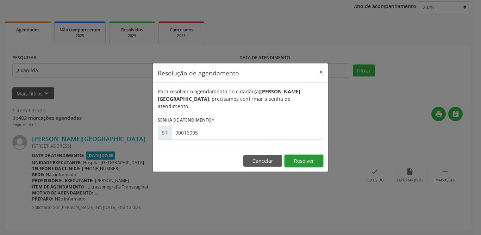
click at [311, 158] on button "Resolver" at bounding box center [303, 161] width 39 height 12
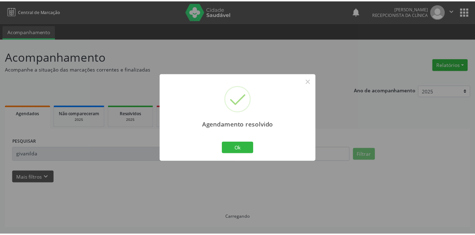
scroll to position [0, 0]
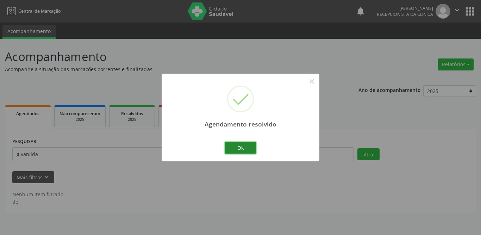
click at [251, 149] on button "Ok" at bounding box center [241, 148] width 32 height 12
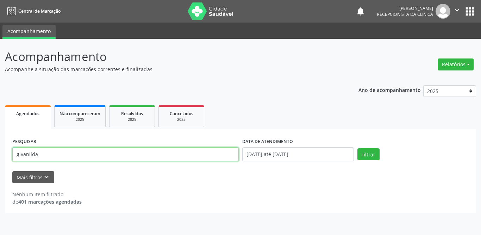
drag, startPoint x: 42, startPoint y: 154, endPoint x: 1, endPoint y: 149, distance: 41.2
click at [0, 156] on div "Acompanhamento Acompanhe a situação das marcações correntes e finalizadas Relat…" at bounding box center [240, 137] width 481 height 196
type input "[PERSON_NAME]"
click at [357, 148] on button "Filtrar" at bounding box center [368, 154] width 22 height 12
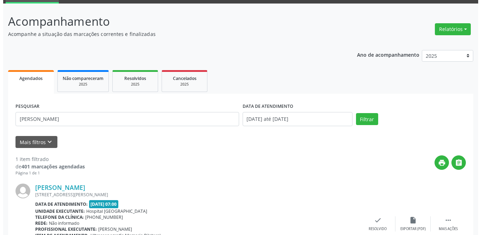
scroll to position [70, 0]
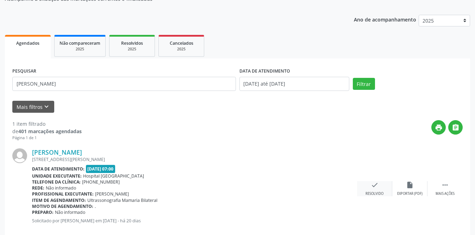
click at [376, 187] on icon "check" at bounding box center [375, 185] width 8 height 8
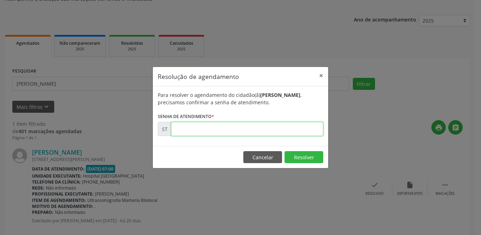
click at [265, 126] on input "text" at bounding box center [247, 129] width 152 height 14
type input "00015072"
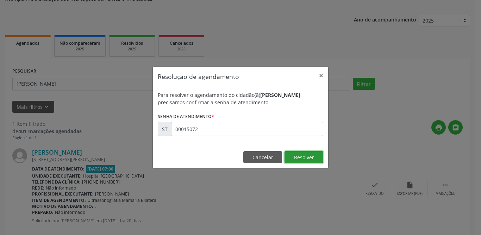
click at [296, 158] on button "Resolver" at bounding box center [303, 157] width 39 height 12
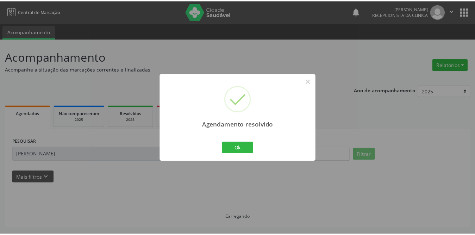
scroll to position [0, 0]
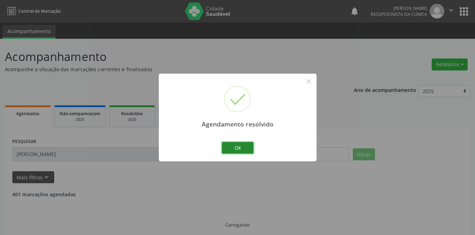
click at [229, 148] on button "Ok" at bounding box center [238, 148] width 32 height 12
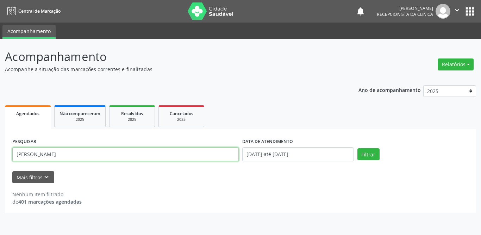
drag, startPoint x: 87, startPoint y: 152, endPoint x: 2, endPoint y: 158, distance: 85.0
click at [2, 158] on div "Acompanhamento Acompanhe a situação das marcações correntes e finalizadas Relat…" at bounding box center [240, 137] width 481 height 196
type input "[PERSON_NAME]"
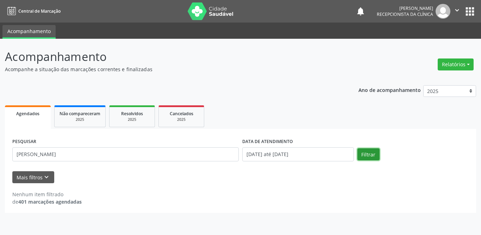
click at [363, 157] on button "Filtrar" at bounding box center [368, 154] width 22 height 12
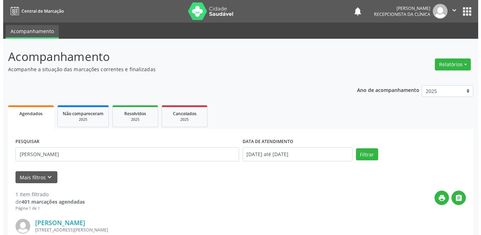
scroll to position [70, 0]
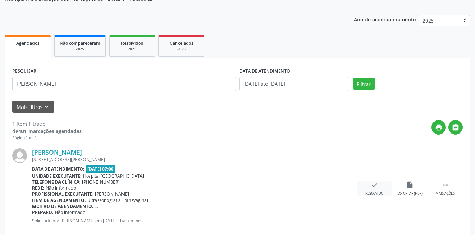
click at [378, 186] on icon "check" at bounding box center [375, 185] width 8 height 8
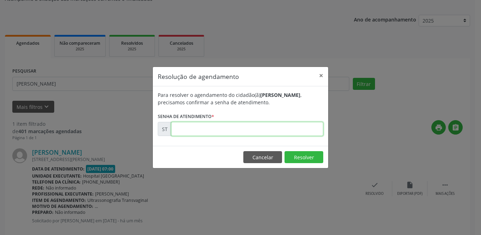
click at [270, 130] on input "text" at bounding box center [247, 129] width 152 height 14
type input "00013483"
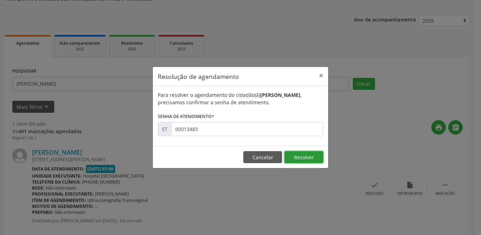
click at [316, 156] on button "Resolver" at bounding box center [303, 157] width 39 height 12
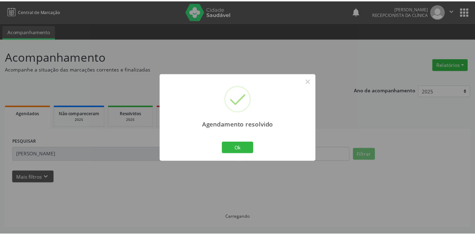
scroll to position [0, 0]
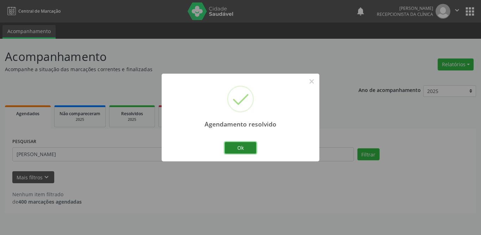
click at [251, 145] on button "Ok" at bounding box center [241, 148] width 32 height 12
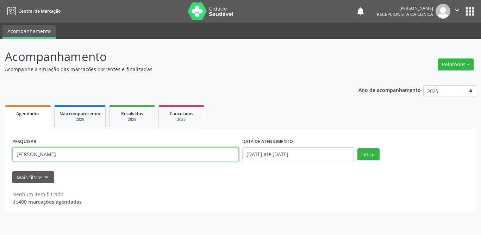
drag, startPoint x: 77, startPoint y: 155, endPoint x: 0, endPoint y: 153, distance: 77.5
click at [0, 153] on div "Acompanhamento Acompanhe a situação das marcações correntes e finalizadas Relat…" at bounding box center [240, 137] width 481 height 196
type input "[PERSON_NAME]"
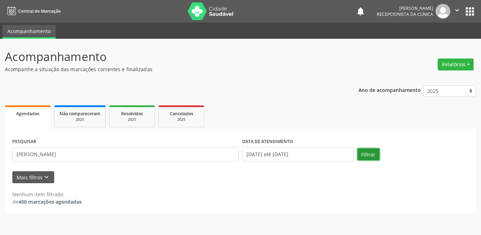
click at [373, 150] on button "Filtrar" at bounding box center [368, 154] width 22 height 12
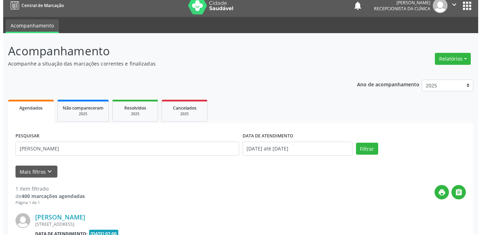
scroll to position [84, 0]
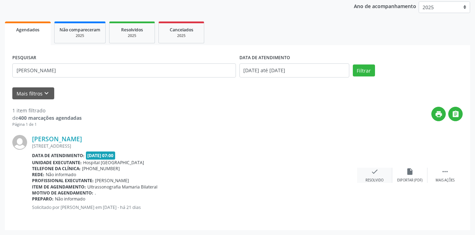
click at [377, 175] on icon "check" at bounding box center [375, 172] width 8 height 8
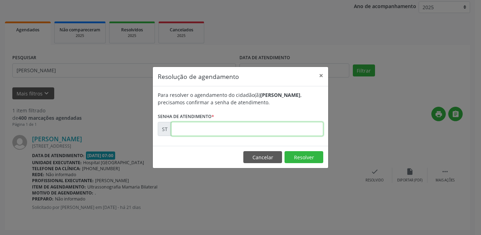
click at [221, 125] on input "text" at bounding box center [247, 129] width 152 height 14
type input "00014868"
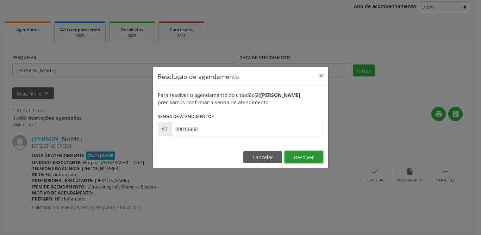
click at [299, 157] on button "Resolver" at bounding box center [303, 157] width 39 height 12
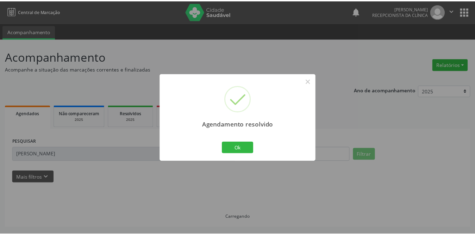
scroll to position [0, 0]
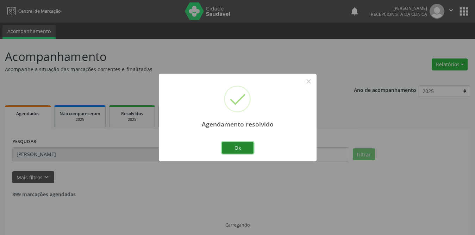
click at [235, 147] on button "Ok" at bounding box center [238, 148] width 32 height 12
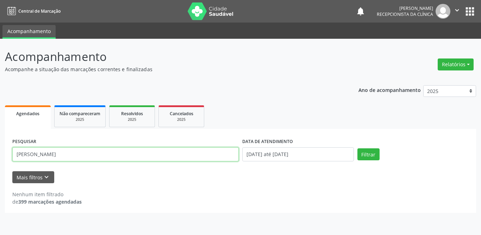
drag, startPoint x: 74, startPoint y: 155, endPoint x: 0, endPoint y: 155, distance: 73.9
click at [0, 155] on div "Acompanhamento Acompanhe a situação das marcações correntes e finalizadas Relat…" at bounding box center [240, 137] width 481 height 196
type input "[PERSON_NAME]"
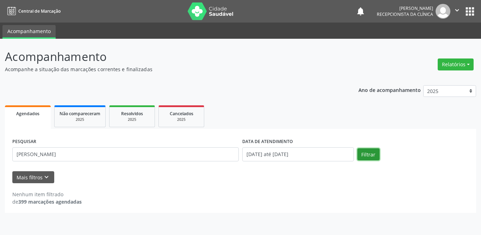
click at [372, 155] on button "Filtrar" at bounding box center [368, 154] width 22 height 12
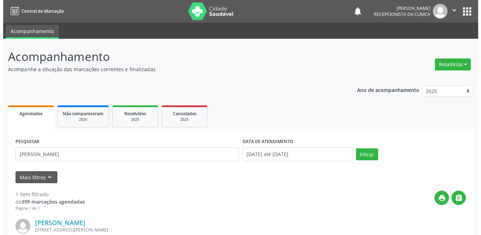
scroll to position [84, 0]
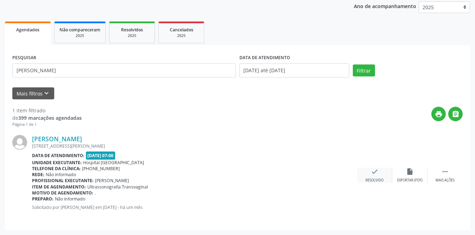
click at [376, 173] on icon "check" at bounding box center [375, 172] width 8 height 8
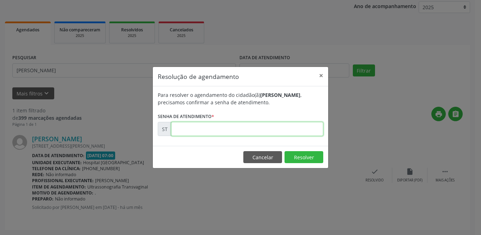
click at [182, 128] on input "text" at bounding box center [247, 129] width 152 height 14
type input "00012428"
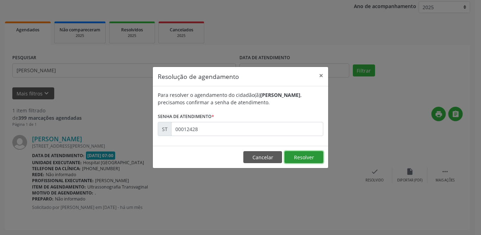
click at [305, 158] on button "Resolver" at bounding box center [303, 157] width 39 height 12
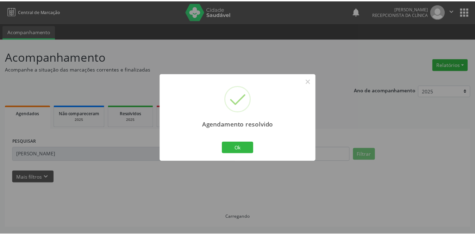
scroll to position [0, 0]
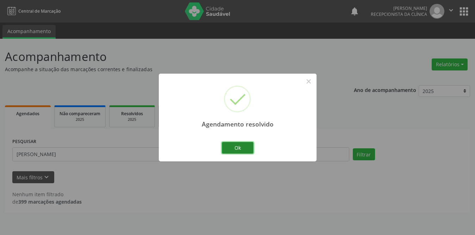
click at [232, 142] on button "Ok" at bounding box center [238, 148] width 32 height 12
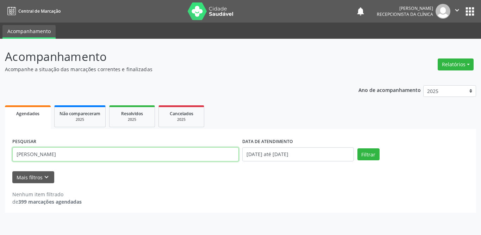
drag, startPoint x: 176, startPoint y: 151, endPoint x: 0, endPoint y: 151, distance: 176.0
click at [0, 151] on div "Acompanhamento Acompanhe a situação das marcações correntes e finalizadas Relat…" at bounding box center [240, 137] width 481 height 196
click at [357, 148] on button "Filtrar" at bounding box center [368, 154] width 22 height 12
click at [87, 154] on input "[PERSON_NAME]" at bounding box center [125, 154] width 226 height 14
click at [357, 148] on button "Filtrar" at bounding box center [368, 154] width 22 height 12
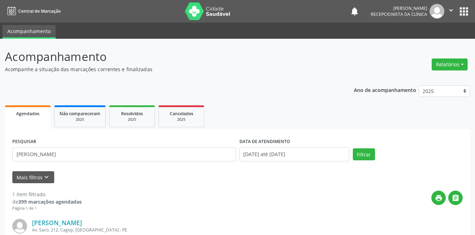
scroll to position [84, 0]
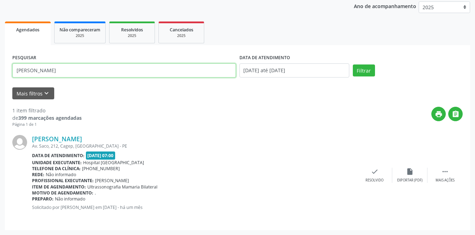
drag, startPoint x: 62, startPoint y: 71, endPoint x: 0, endPoint y: 70, distance: 62.3
click at [0, 70] on div "Acompanhamento Acompanhe a situação das marcações correntes e finalizadas Relat…" at bounding box center [237, 95] width 475 height 280
click at [353, 64] on button "Filtrar" at bounding box center [364, 70] width 22 height 12
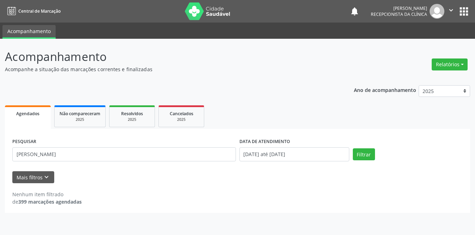
scroll to position [0, 0]
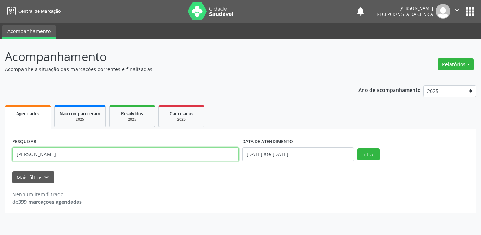
click at [102, 151] on input "[PERSON_NAME]" at bounding box center [125, 154] width 226 height 14
drag, startPoint x: 102, startPoint y: 150, endPoint x: 0, endPoint y: 149, distance: 102.1
click at [0, 149] on div "Acompanhamento Acompanhe a situação das marcações correntes e finalizadas Relat…" at bounding box center [240, 137] width 481 height 196
type input "[PERSON_NAME]"
click at [357, 148] on button "Filtrar" at bounding box center [368, 154] width 22 height 12
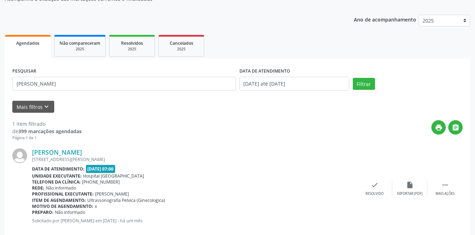
scroll to position [84, 0]
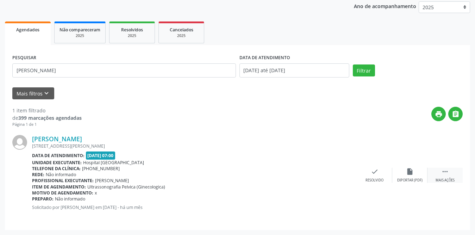
click at [443, 173] on icon "" at bounding box center [445, 172] width 8 height 8
click at [344, 173] on div "print Imprimir" at bounding box center [339, 175] width 35 height 15
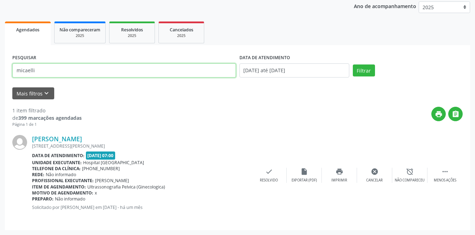
type input "micaelli"
click at [353, 64] on button "Filtrar" at bounding box center [364, 70] width 22 height 12
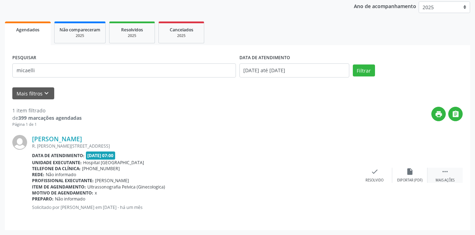
click at [439, 173] on div " Mais ações" at bounding box center [444, 175] width 35 height 15
click at [339, 172] on icon "print" at bounding box center [339, 172] width 8 height 8
